Goal: Navigation & Orientation: Understand site structure

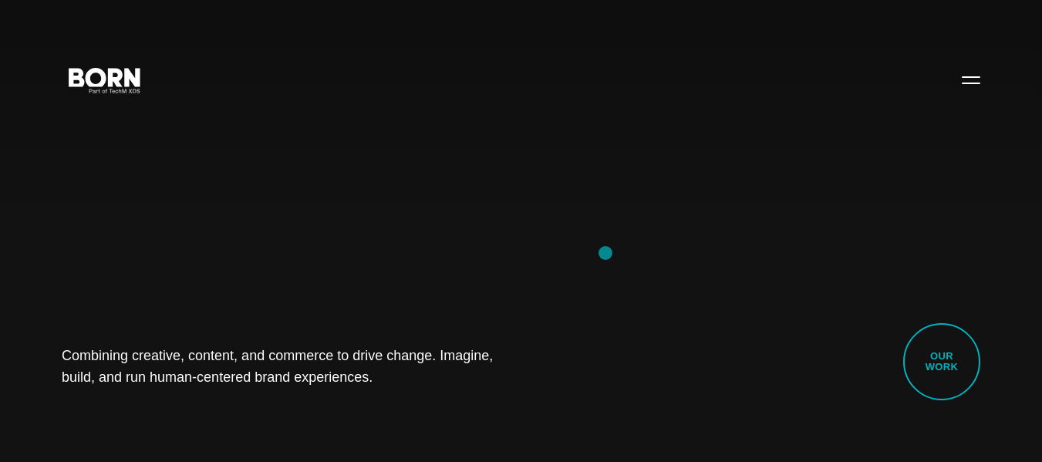
click at [605, 253] on div "Combining creative, content, and commerce to drive change. Imagine, build, and …" at bounding box center [521, 231] width 1042 height 462
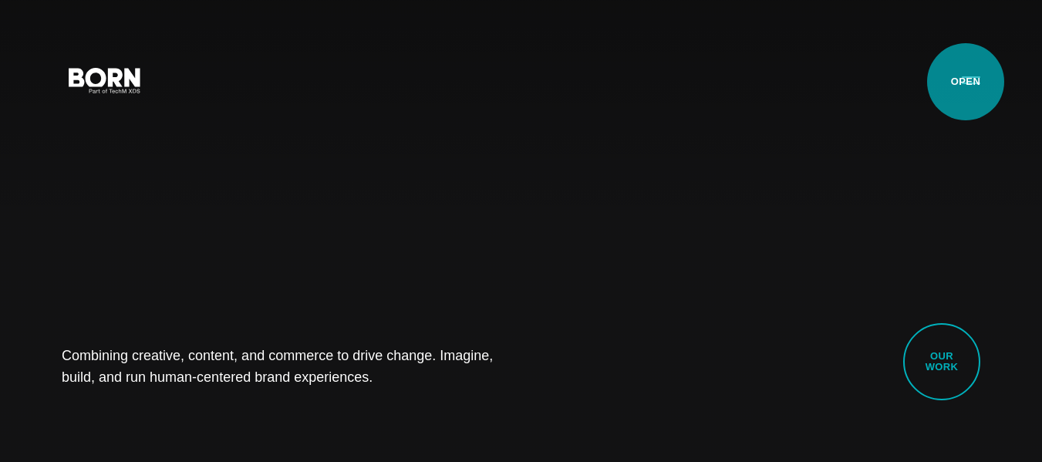
click at [965, 82] on button "Primary Menu" at bounding box center [970, 79] width 37 height 32
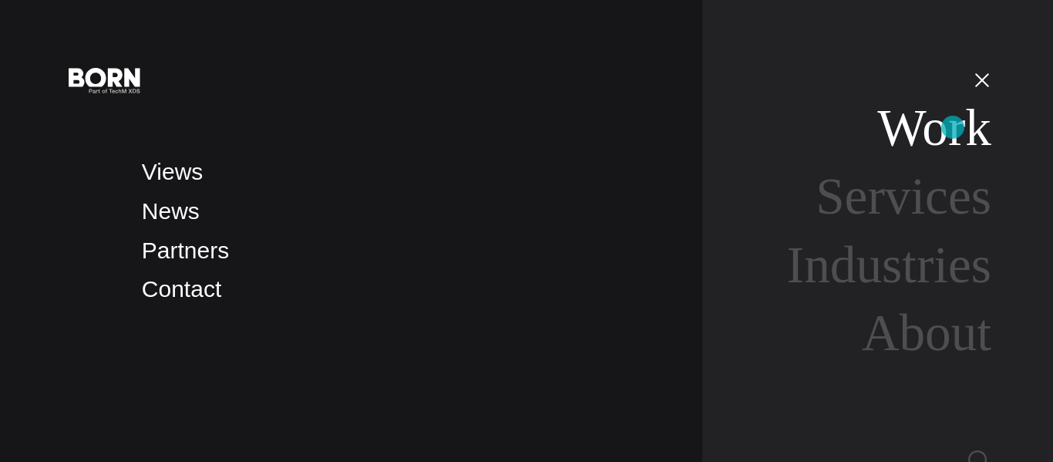
click at [953, 127] on link "Work" at bounding box center [935, 128] width 114 height 58
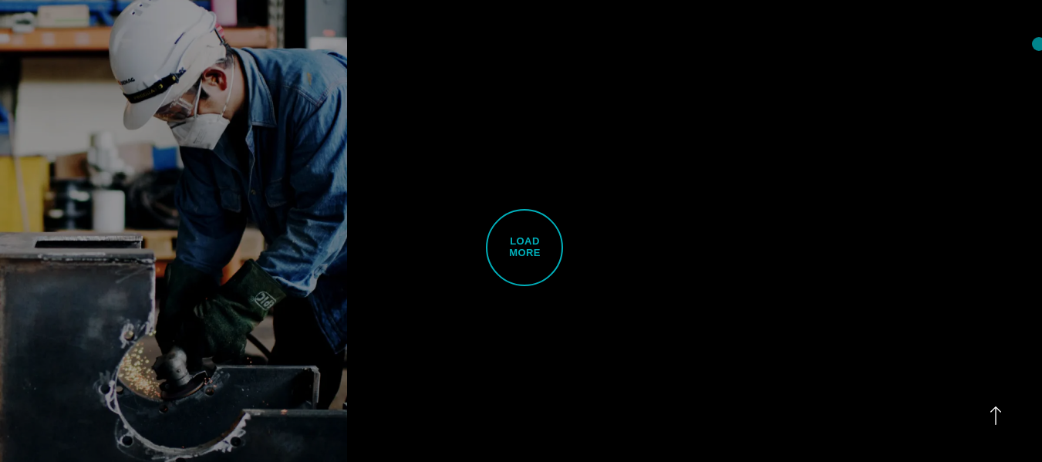
scroll to position [3788, 0]
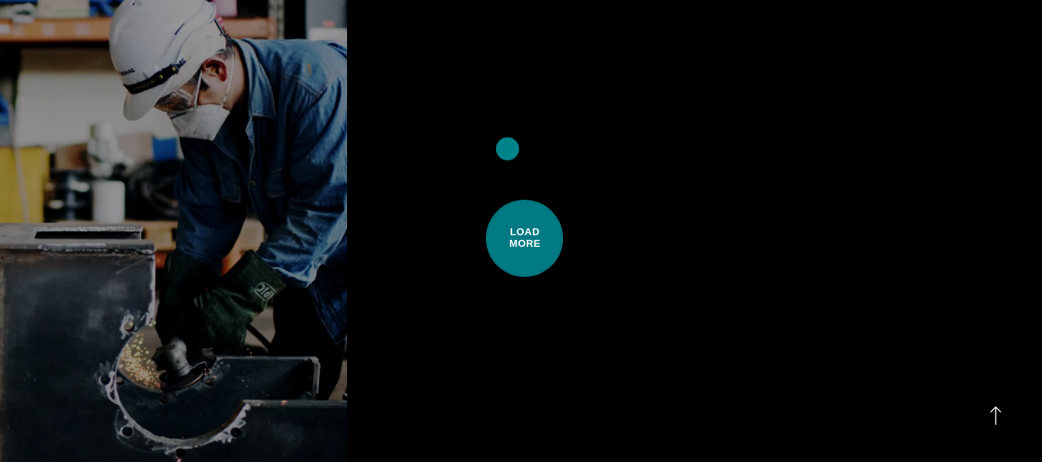
click at [507, 200] on span "Load More" at bounding box center [524, 238] width 77 height 77
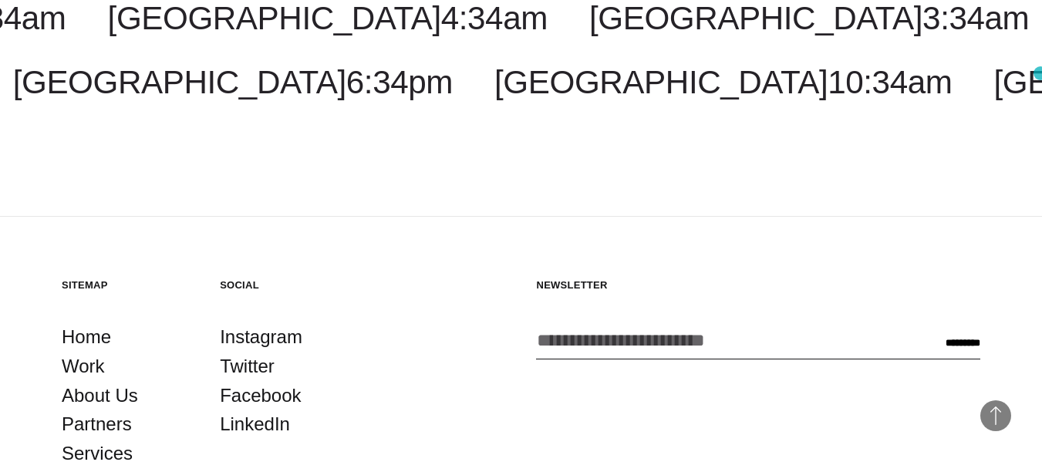
scroll to position [7298, 0]
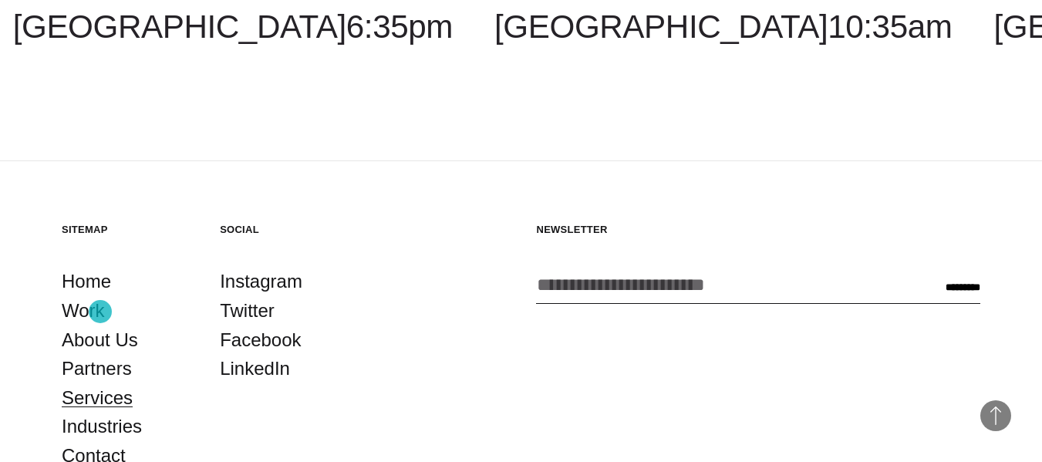
click at [100, 383] on link "Services" at bounding box center [97, 397] width 71 height 29
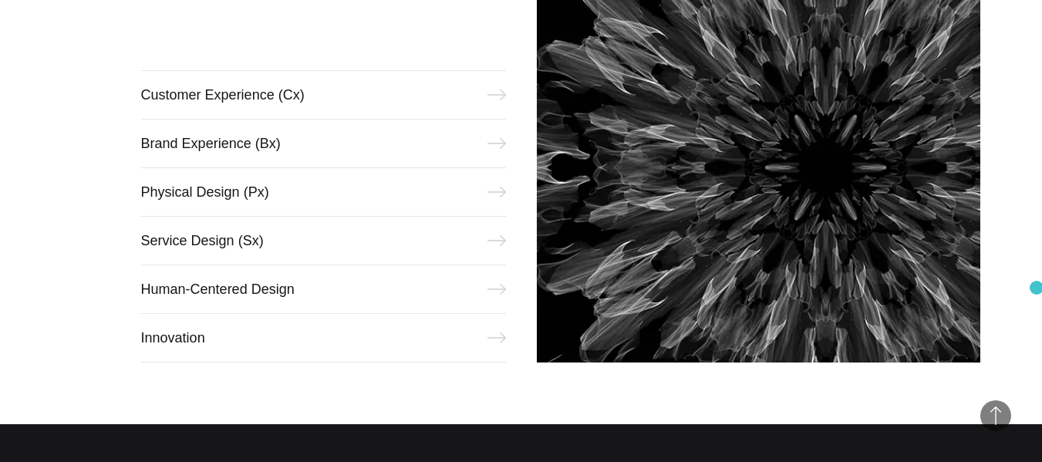
scroll to position [682, 0]
